Goal: Information Seeking & Learning: Learn about a topic

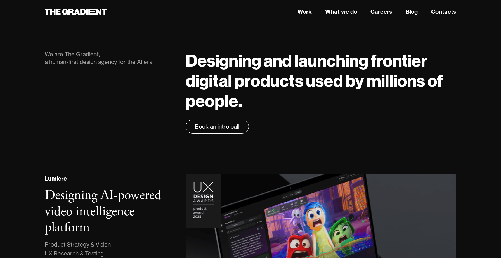
click at [378, 10] on link "Careers" at bounding box center [381, 12] width 22 height 8
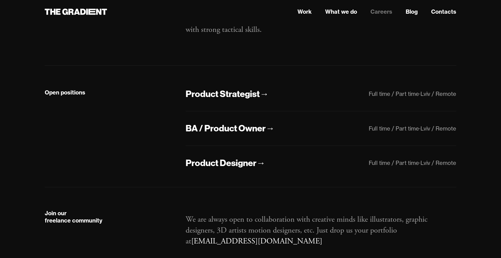
scroll to position [124, 0]
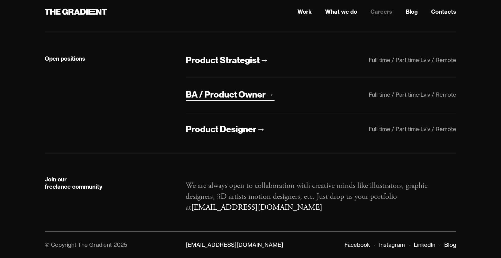
click at [248, 92] on div "BA / Product Owner" at bounding box center [226, 95] width 80 height 12
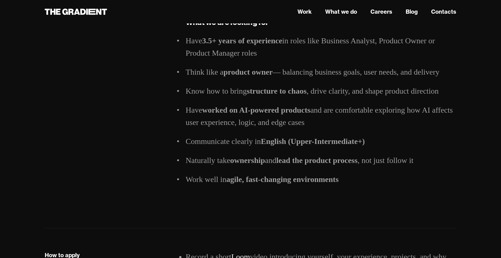
scroll to position [527, 0]
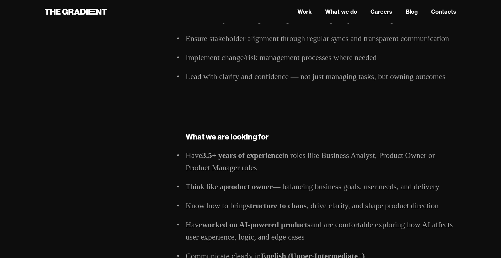
click at [379, 10] on link "Careers" at bounding box center [381, 12] width 22 height 8
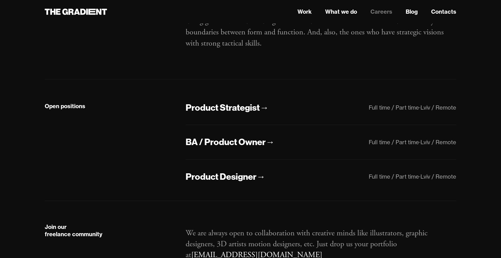
scroll to position [106, 0]
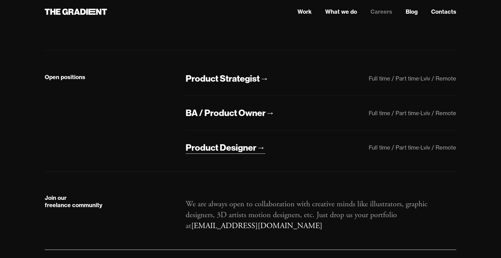
click at [219, 150] on div "Product Designer" at bounding box center [221, 148] width 71 height 12
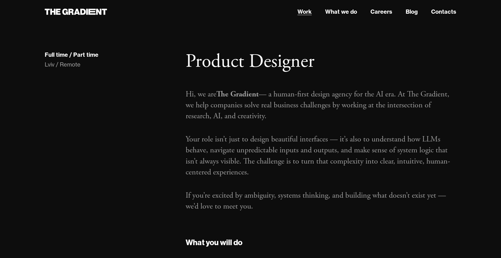
click at [301, 12] on link "Work" at bounding box center [304, 12] width 14 height 8
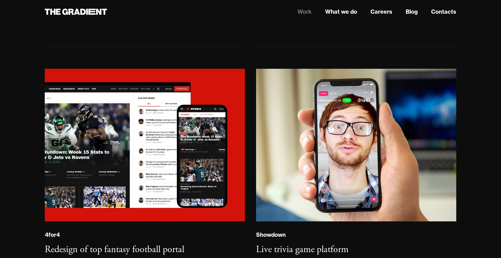
scroll to position [1218, 0]
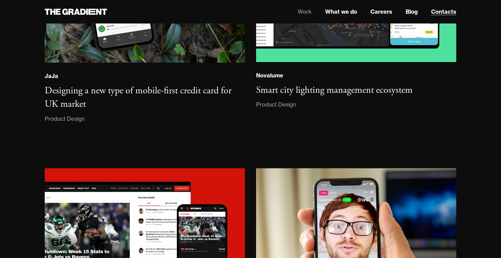
click at [447, 11] on link "Contacts" at bounding box center [443, 12] width 25 height 8
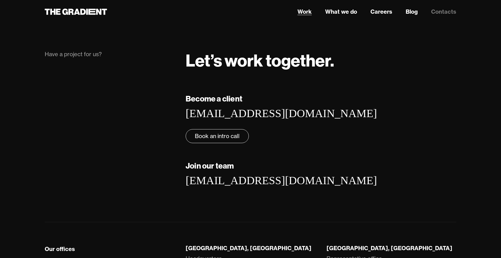
click at [304, 11] on link "Work" at bounding box center [304, 12] width 14 height 8
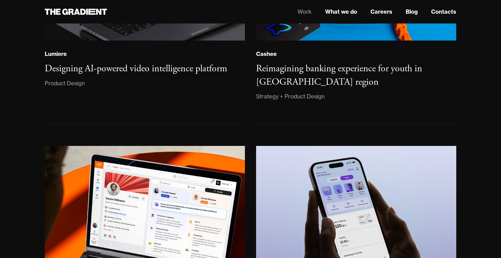
scroll to position [152, 0]
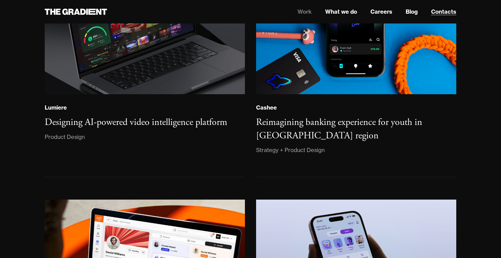
click at [448, 11] on link "Contacts" at bounding box center [443, 12] width 25 height 8
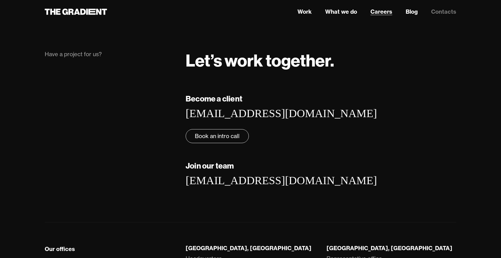
click at [383, 13] on link "Careers" at bounding box center [381, 12] width 22 height 8
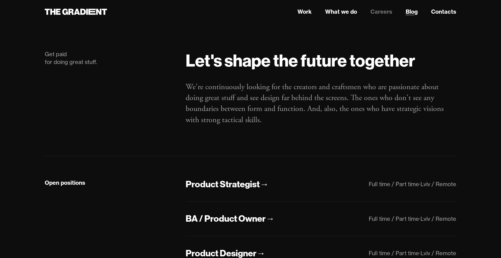
click at [412, 11] on link "Blog" at bounding box center [411, 12] width 12 height 8
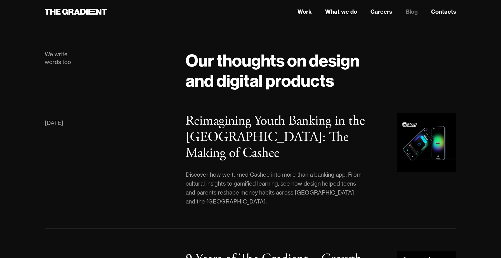
click at [334, 14] on link "What we do" at bounding box center [341, 12] width 32 height 8
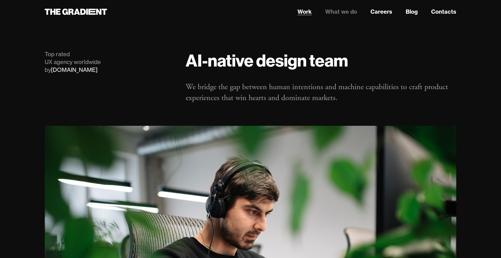
click at [306, 13] on link "Work" at bounding box center [304, 12] width 14 height 8
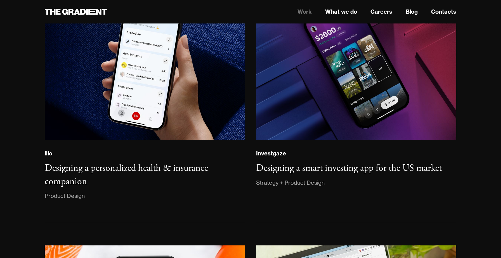
scroll to position [581, 0]
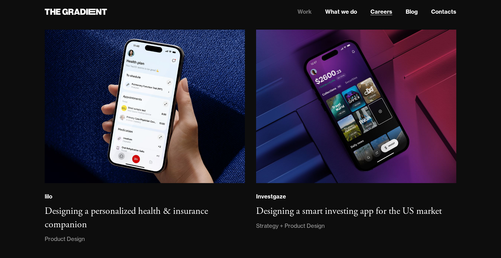
click at [386, 11] on link "Careers" at bounding box center [381, 12] width 22 height 8
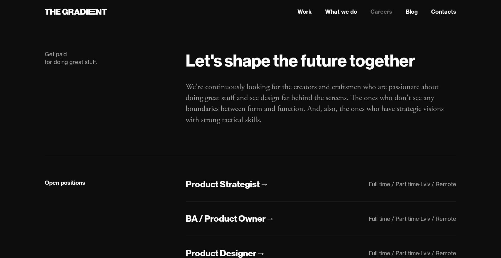
scroll to position [38, 0]
